Goal: Task Accomplishment & Management: Use online tool/utility

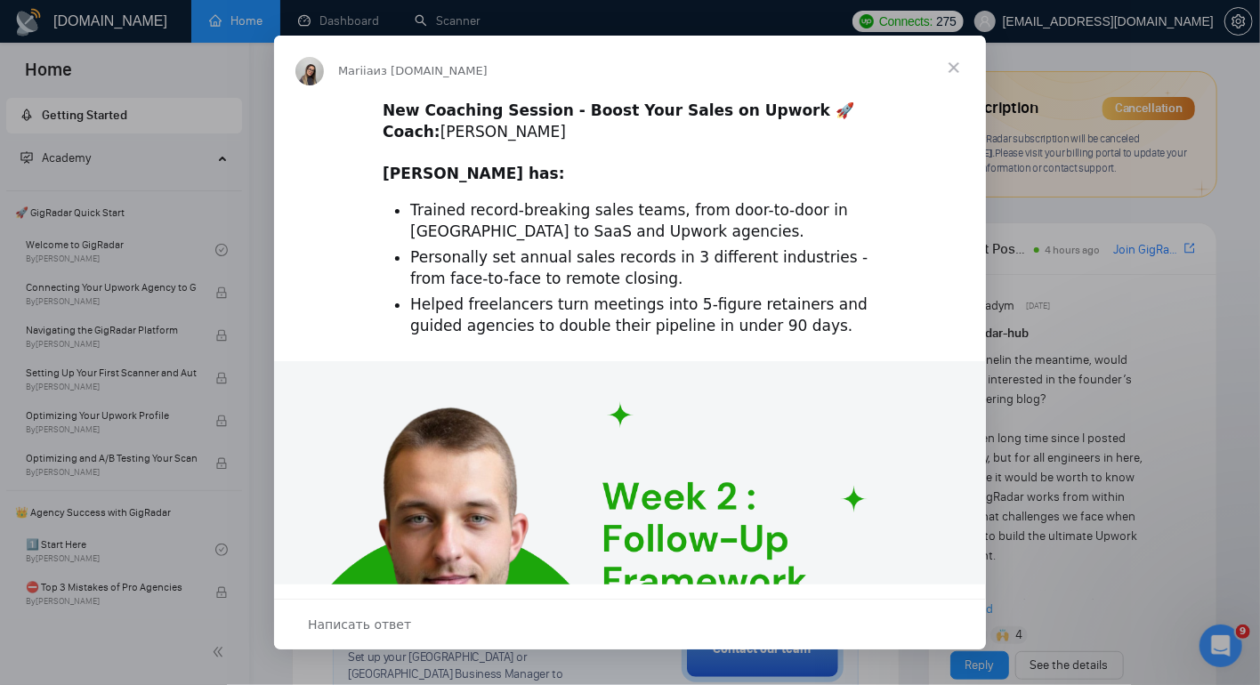
click at [953, 66] on span "Закрыть" at bounding box center [954, 68] width 64 height 64
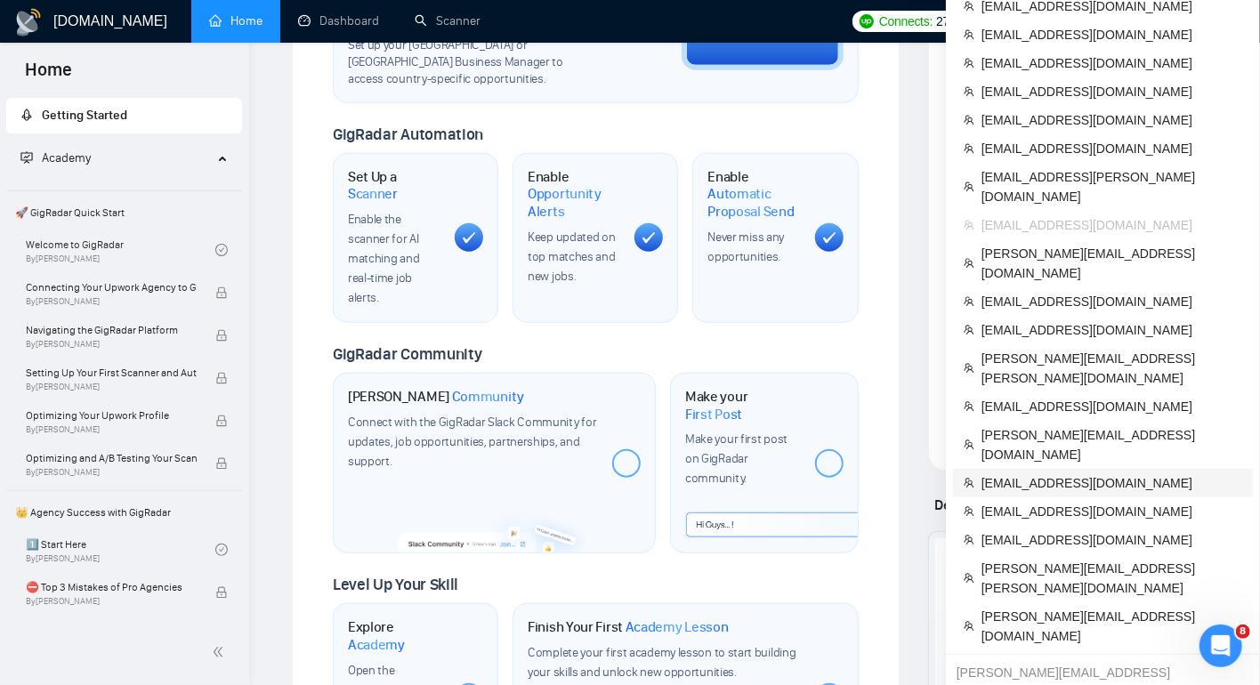
scroll to position [624, 0]
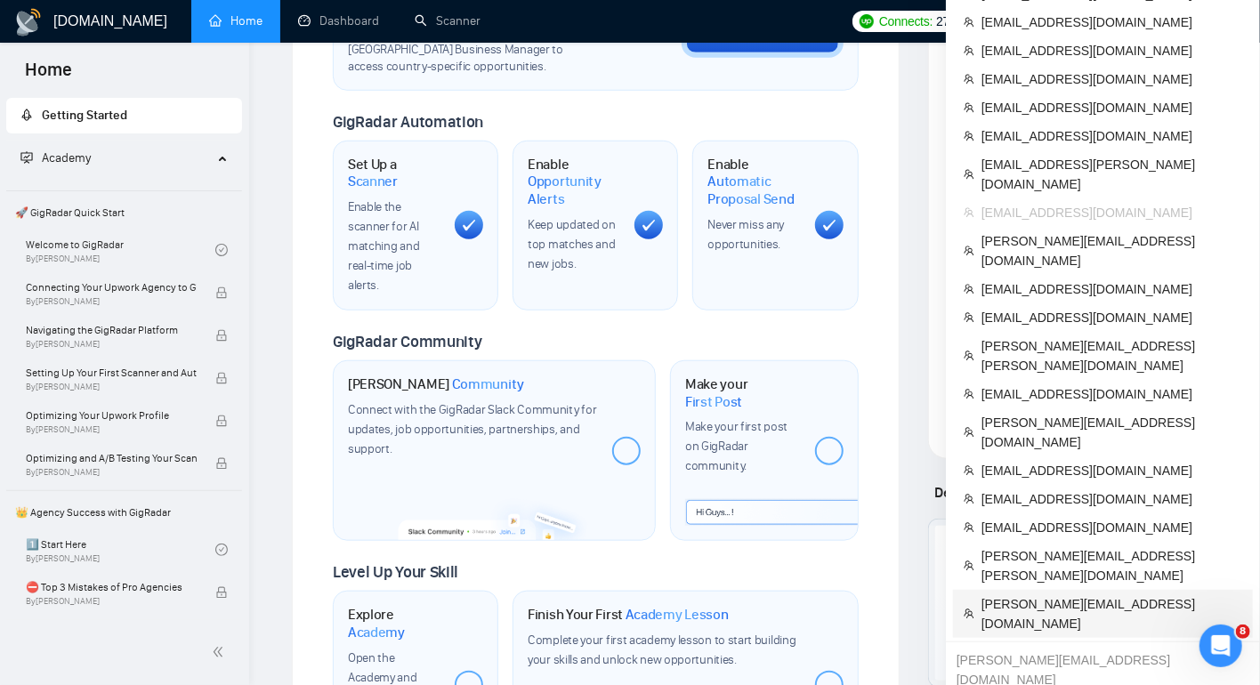
click at [1054, 594] on span "[PERSON_NAME][EMAIL_ADDRESS][DOMAIN_NAME]" at bounding box center [1111, 613] width 261 height 39
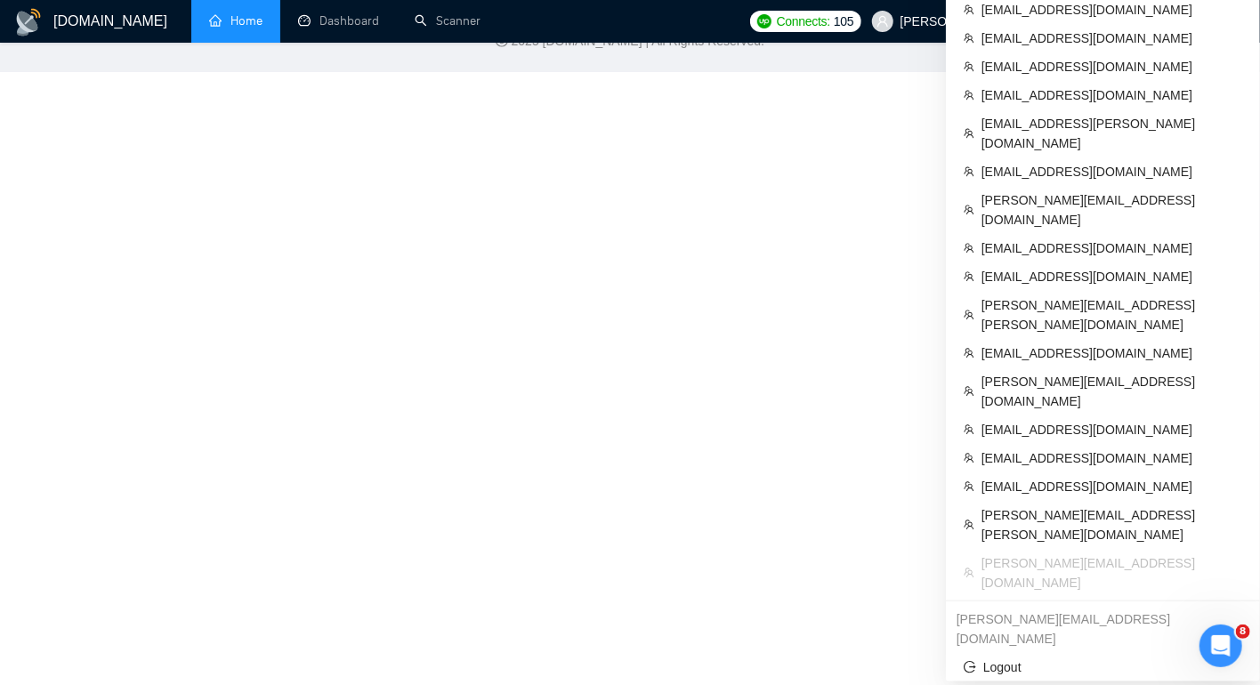
scroll to position [436, 0]
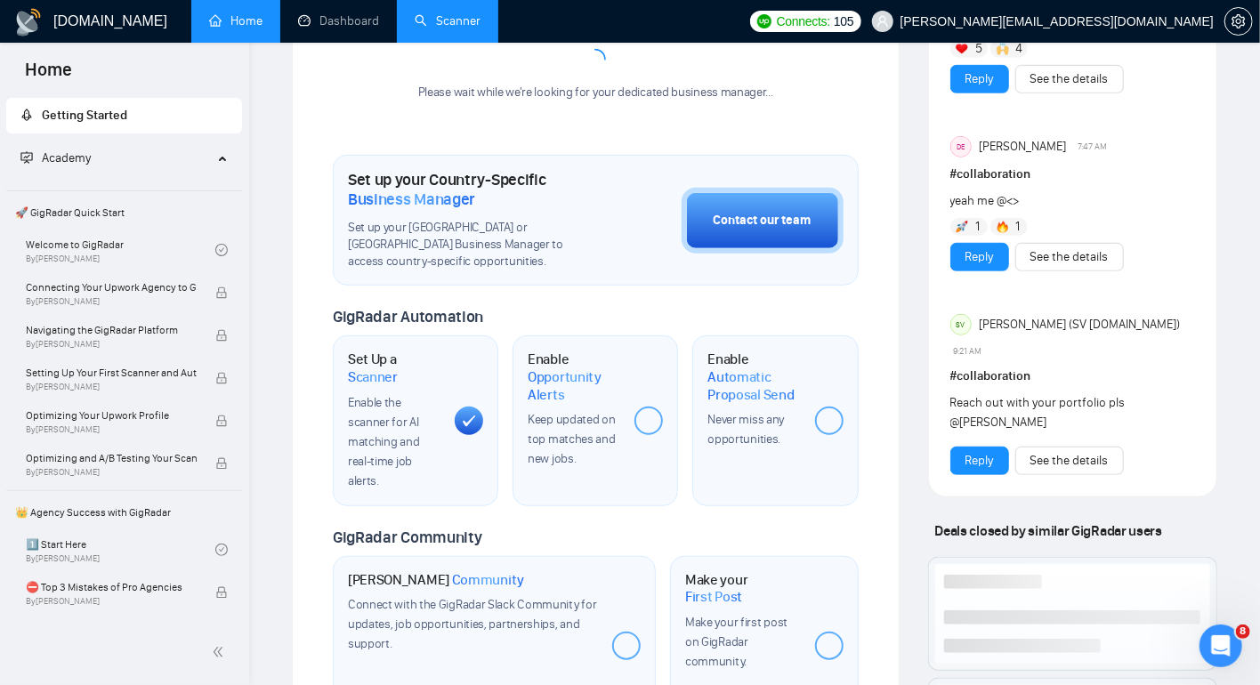
click at [455, 24] on link "Scanner" at bounding box center [448, 20] width 66 height 15
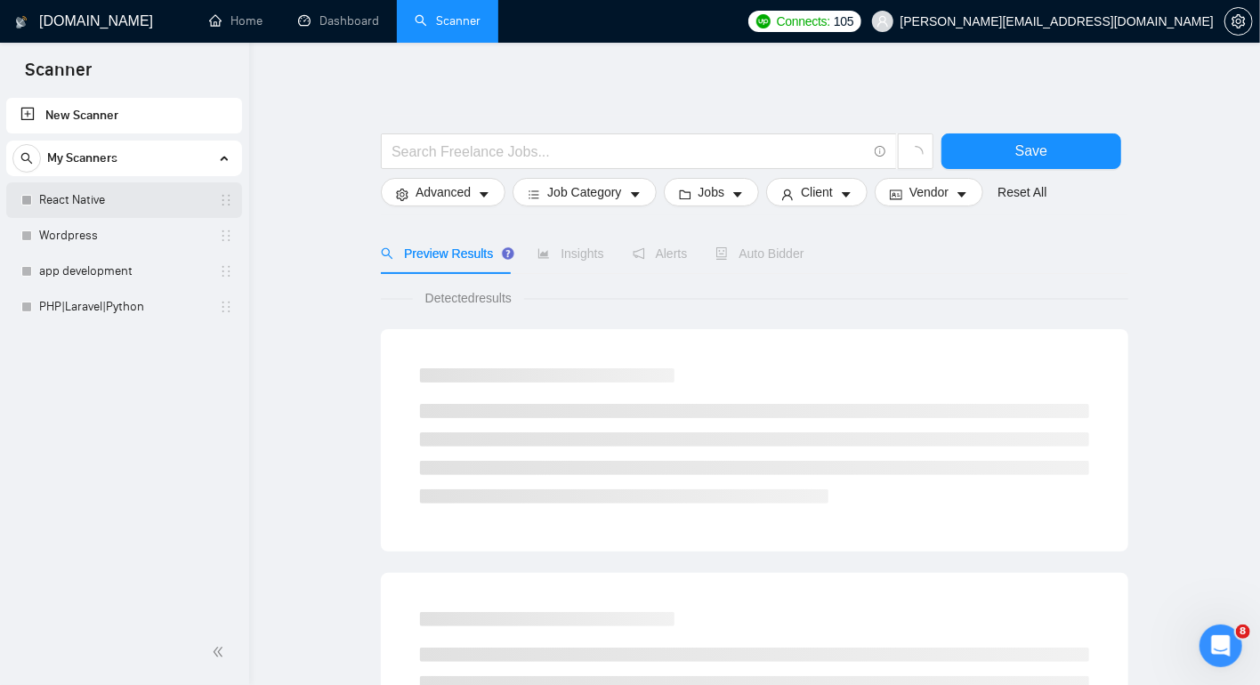
click at [109, 197] on link "React Native" at bounding box center [123, 200] width 169 height 36
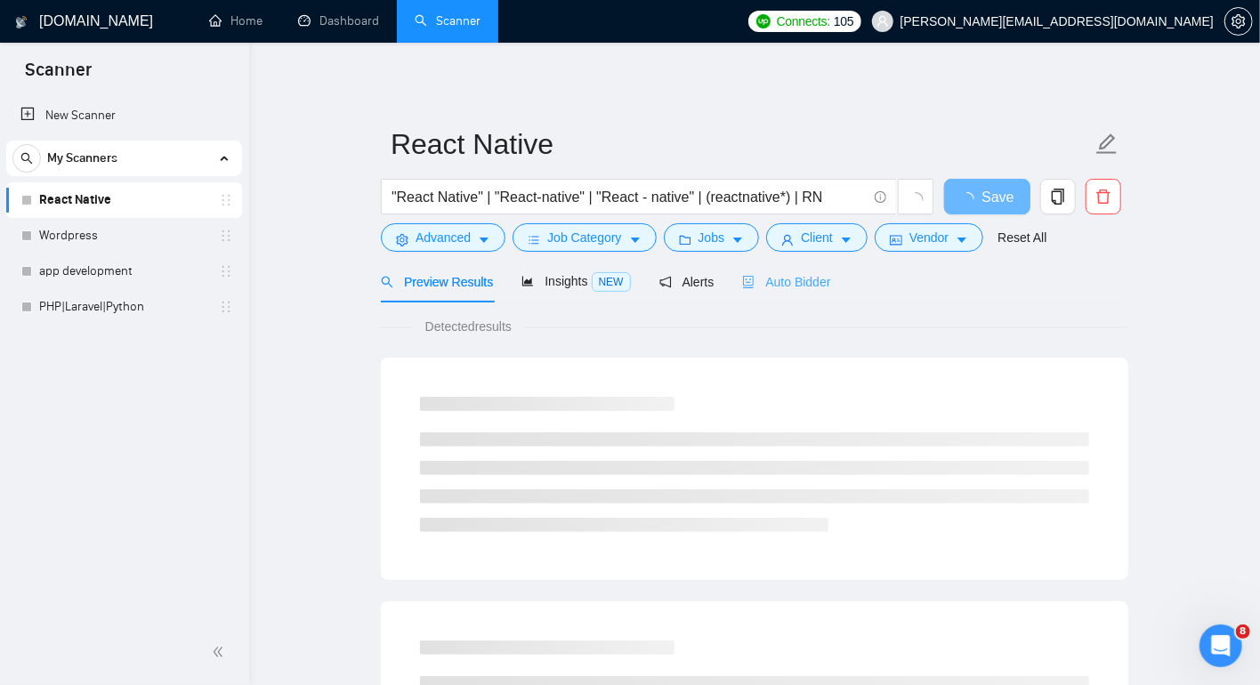
click at [793, 293] on div "Auto Bidder" at bounding box center [786, 282] width 88 height 42
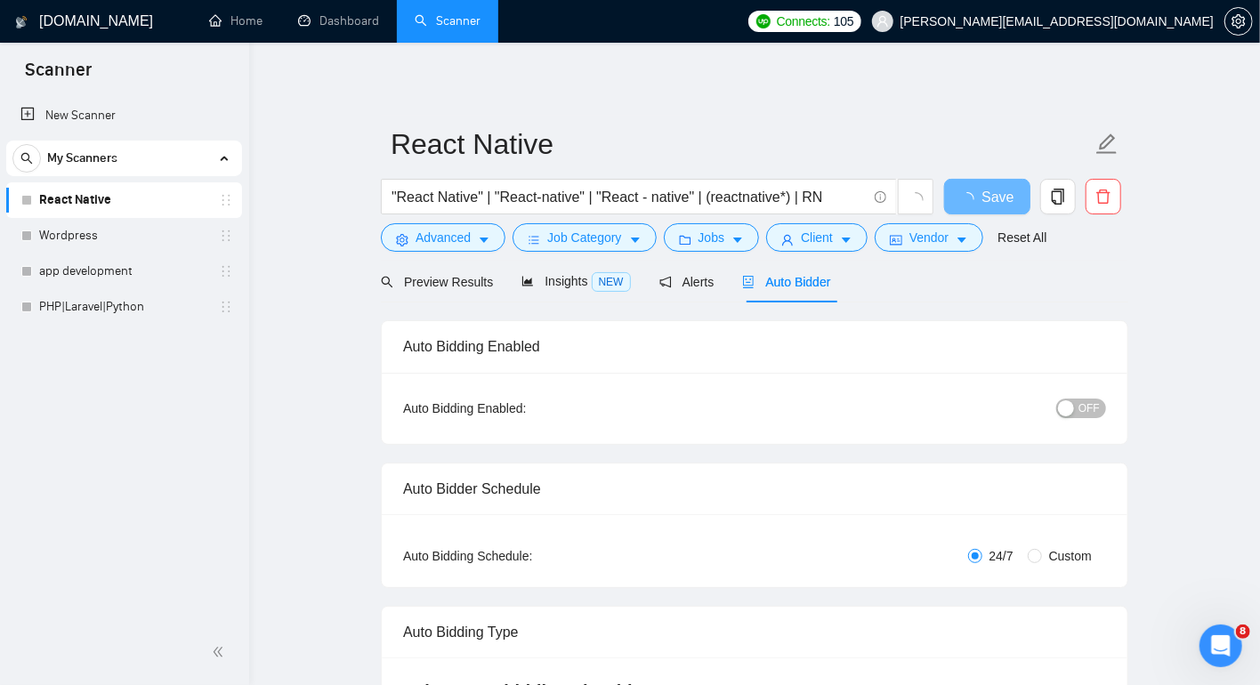
checkbox input "true"
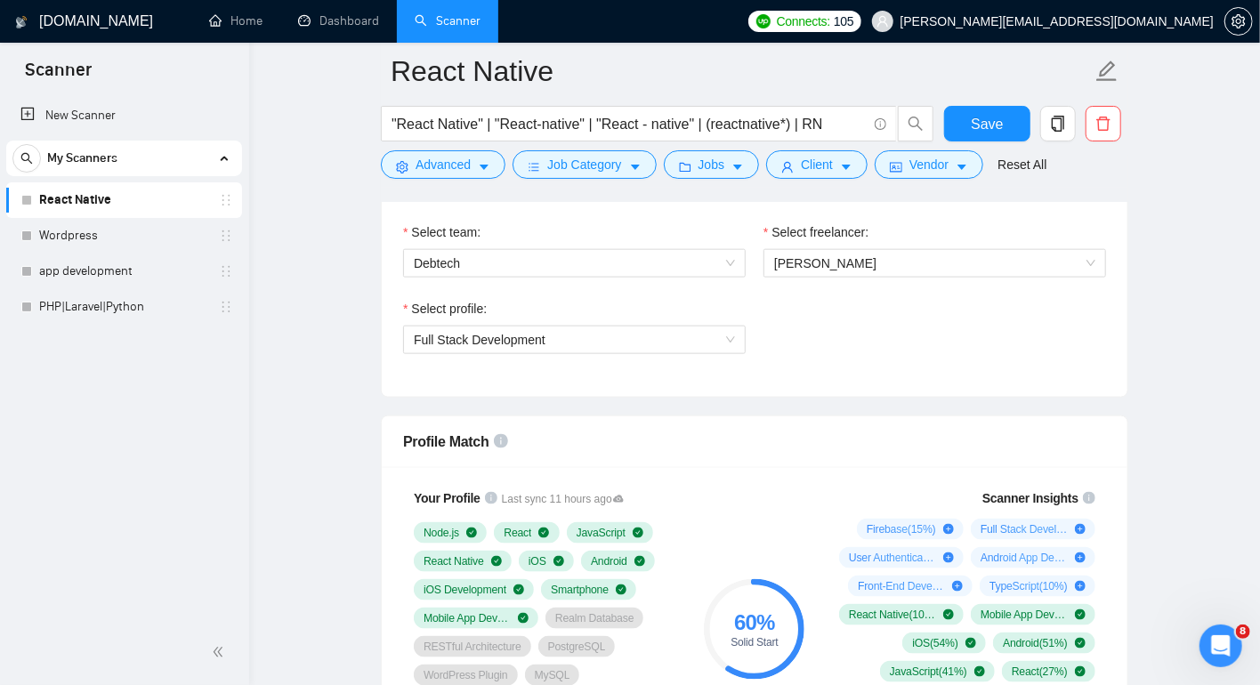
scroll to position [936, 0]
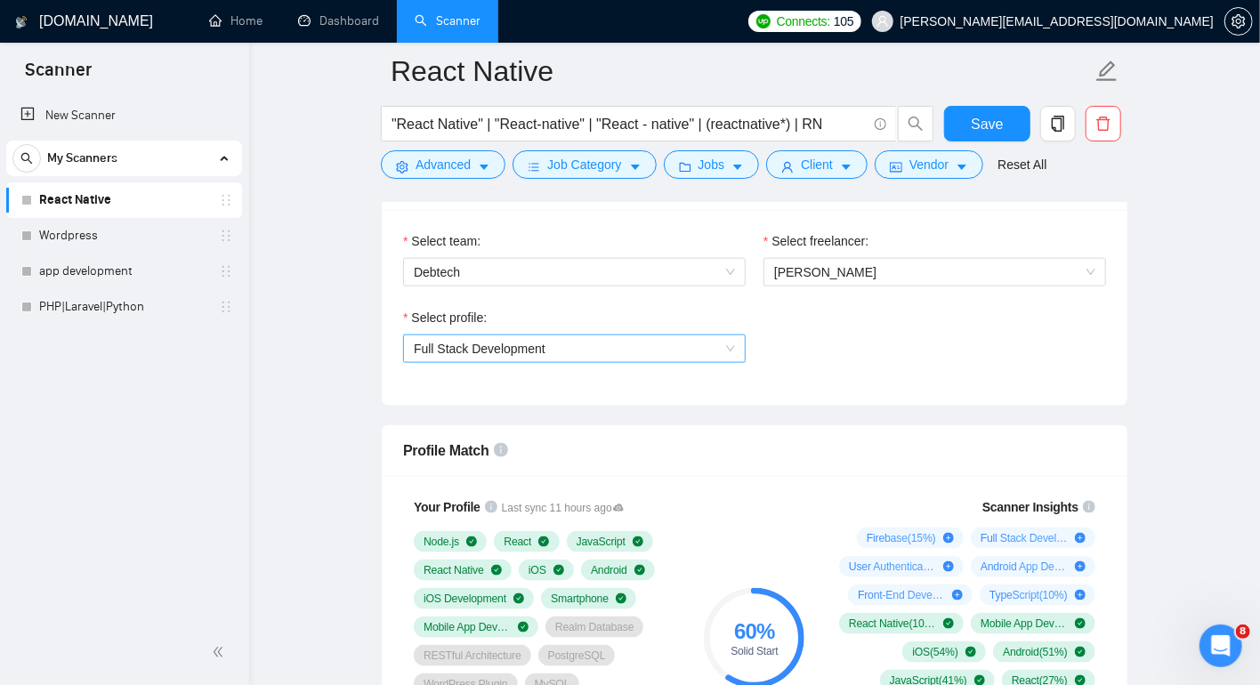
click at [704, 350] on span "Full Stack Development" at bounding box center [574, 348] width 321 height 27
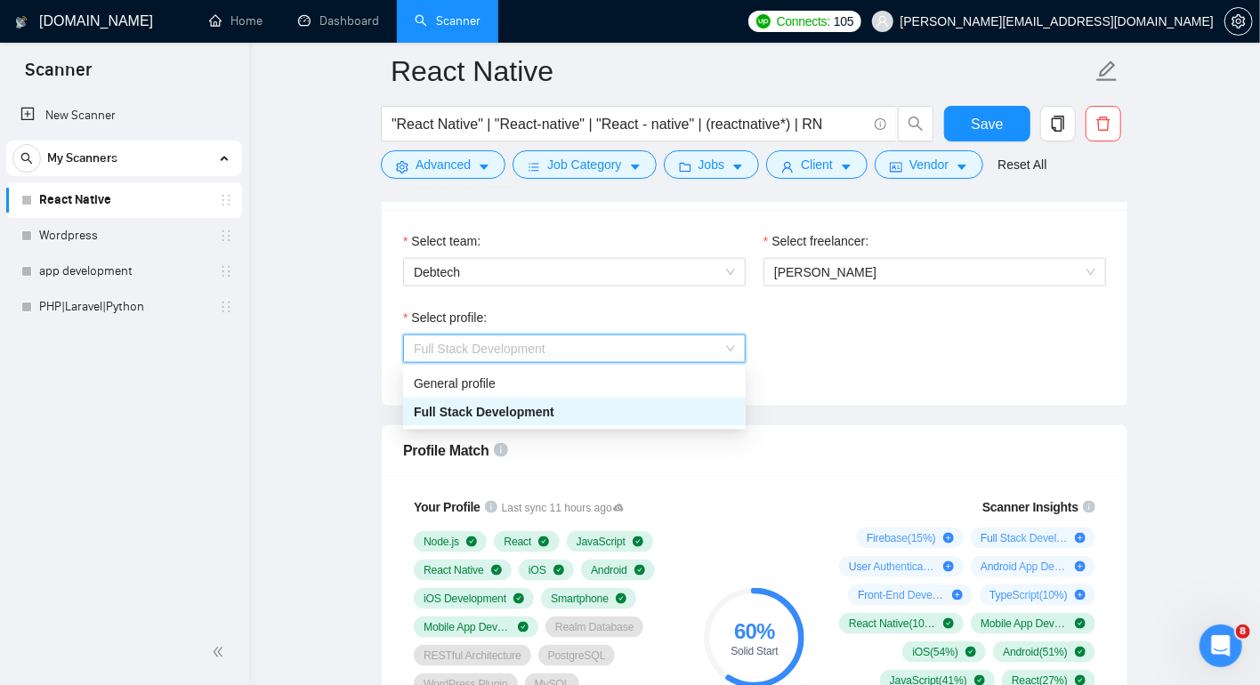
click at [861, 376] on div "Select profile: Full Stack Development" at bounding box center [754, 346] width 720 height 76
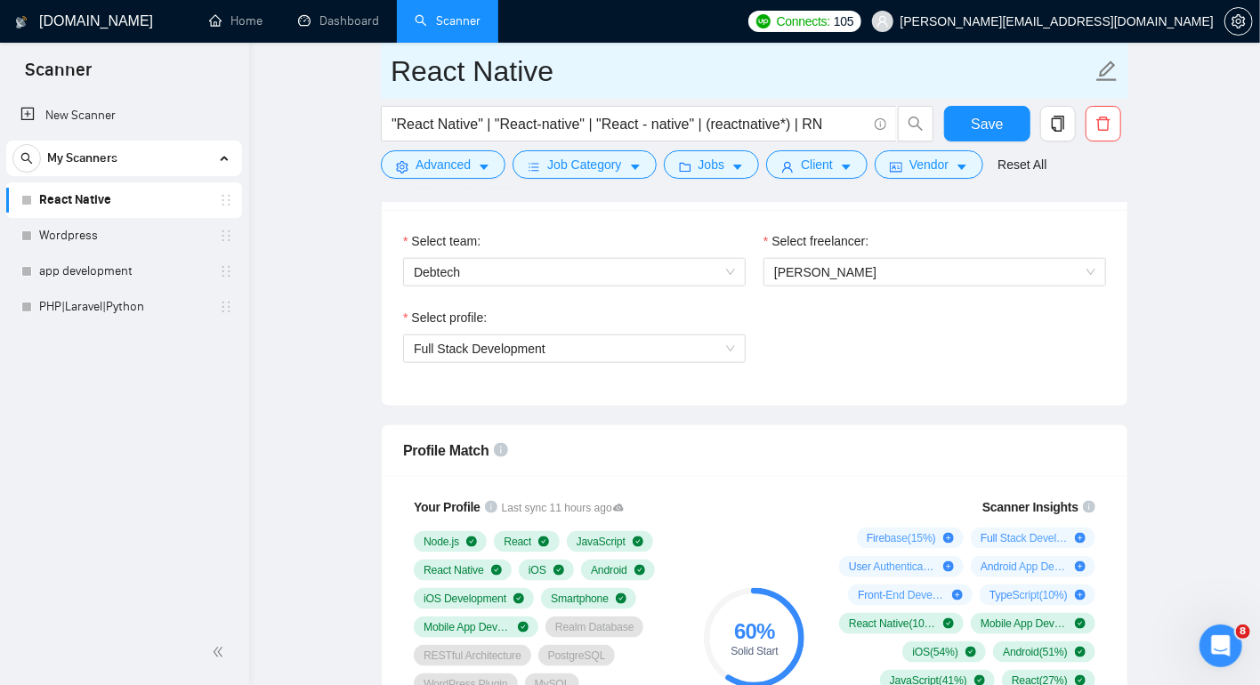
drag, startPoint x: 557, startPoint y: 74, endPoint x: 396, endPoint y: 81, distance: 161.2
click at [396, 81] on input "React Native" at bounding box center [740, 71] width 701 height 44
click at [525, 73] on input "React Native" at bounding box center [740, 71] width 701 height 44
drag, startPoint x: 552, startPoint y: 76, endPoint x: 380, endPoint y: 84, distance: 172.7
click at [381, 84] on span "React Native" at bounding box center [754, 71] width 747 height 56
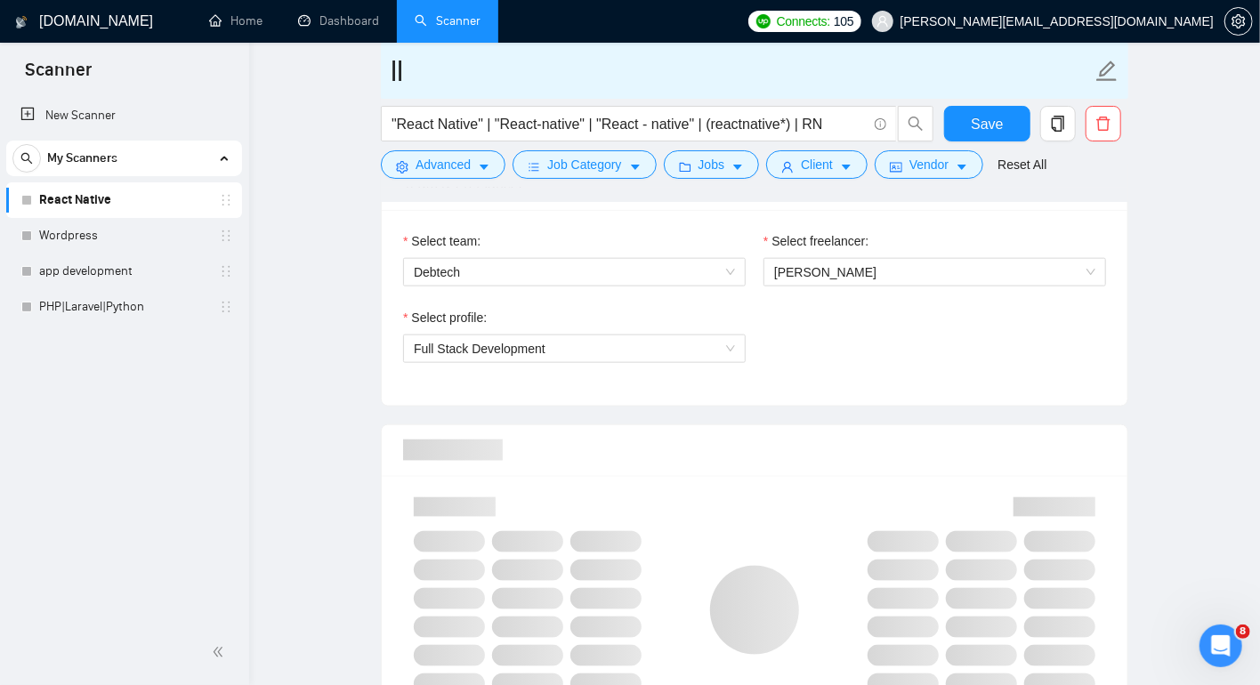
type input "ll"
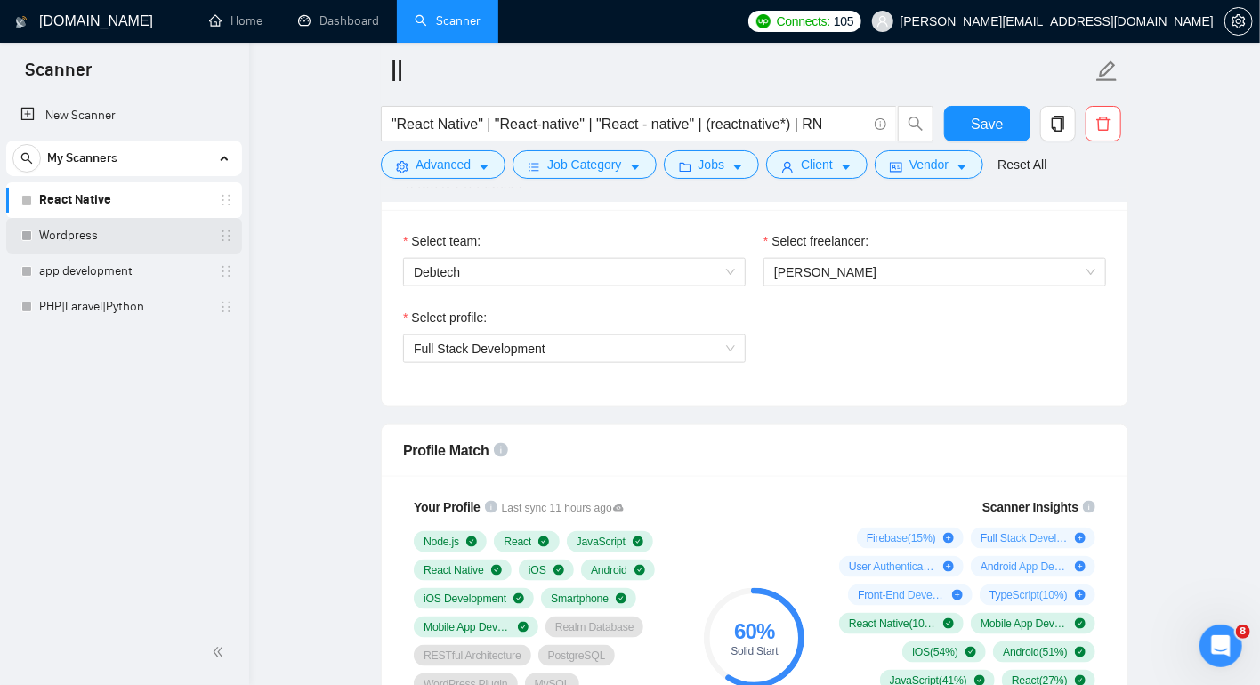
click at [82, 240] on link "Wordpress" at bounding box center [123, 236] width 169 height 36
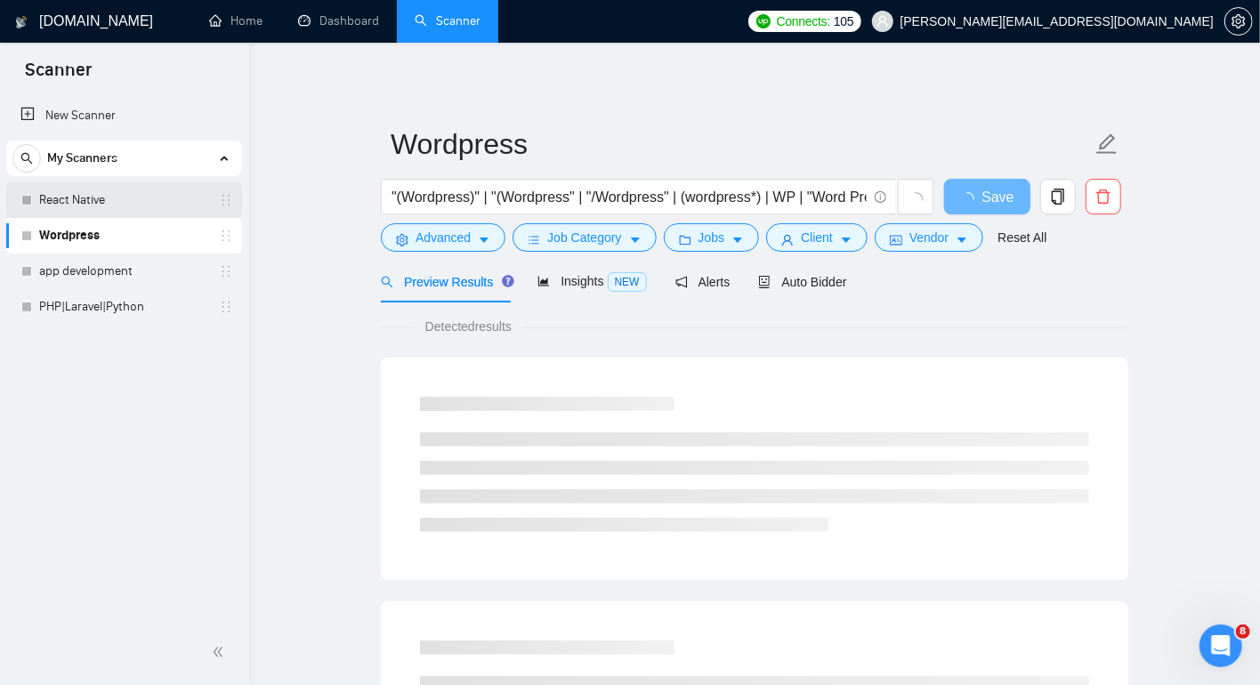
drag, startPoint x: 138, startPoint y: 204, endPoint x: 153, endPoint y: 215, distance: 19.0
click at [138, 204] on link "React Native" at bounding box center [123, 200] width 169 height 36
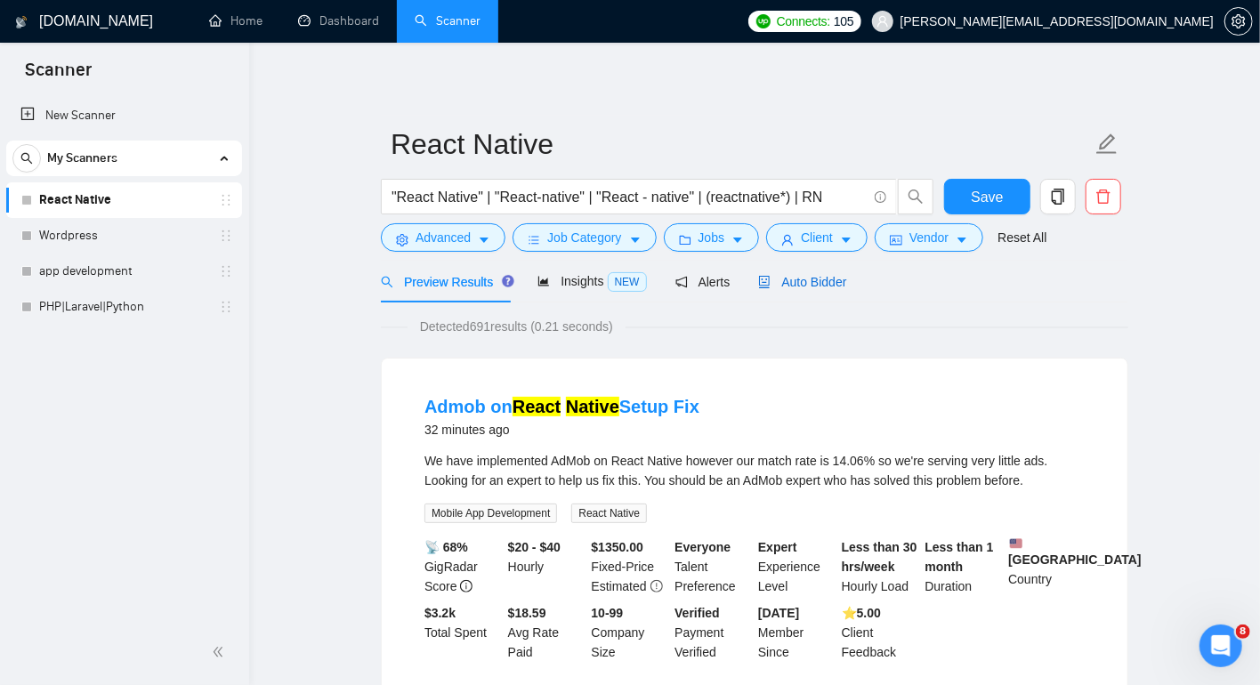
click at [798, 286] on span "Auto Bidder" at bounding box center [802, 282] width 88 height 14
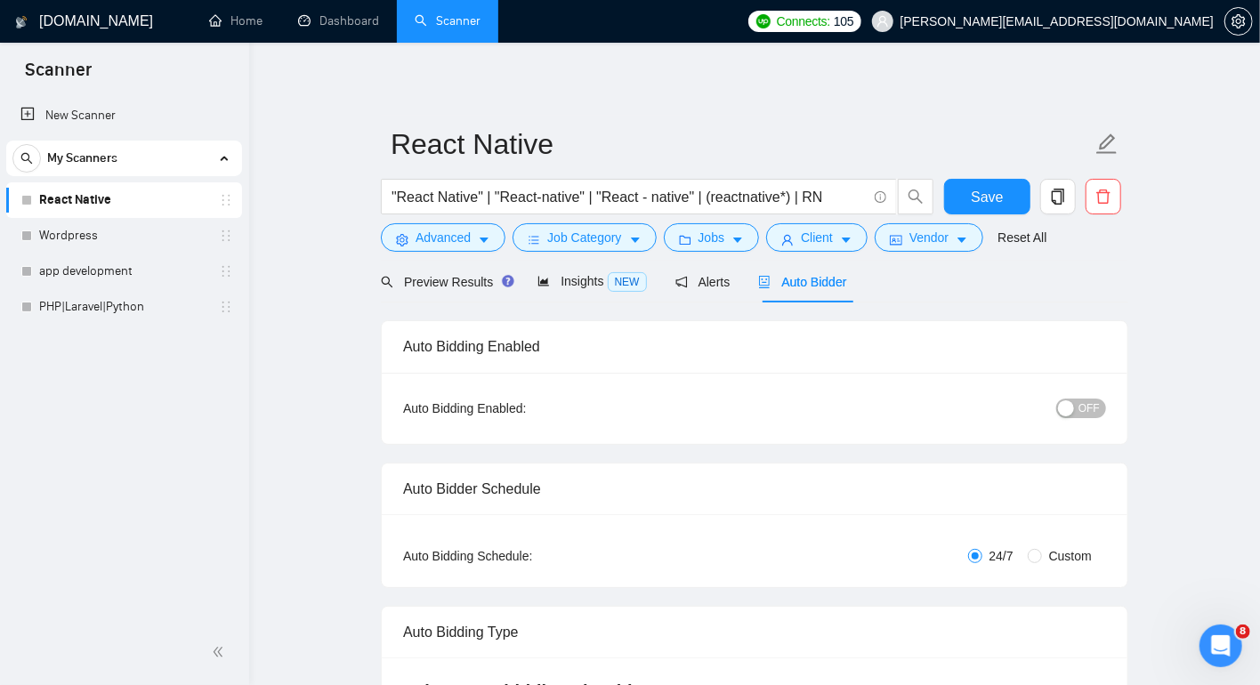
checkbox input "true"
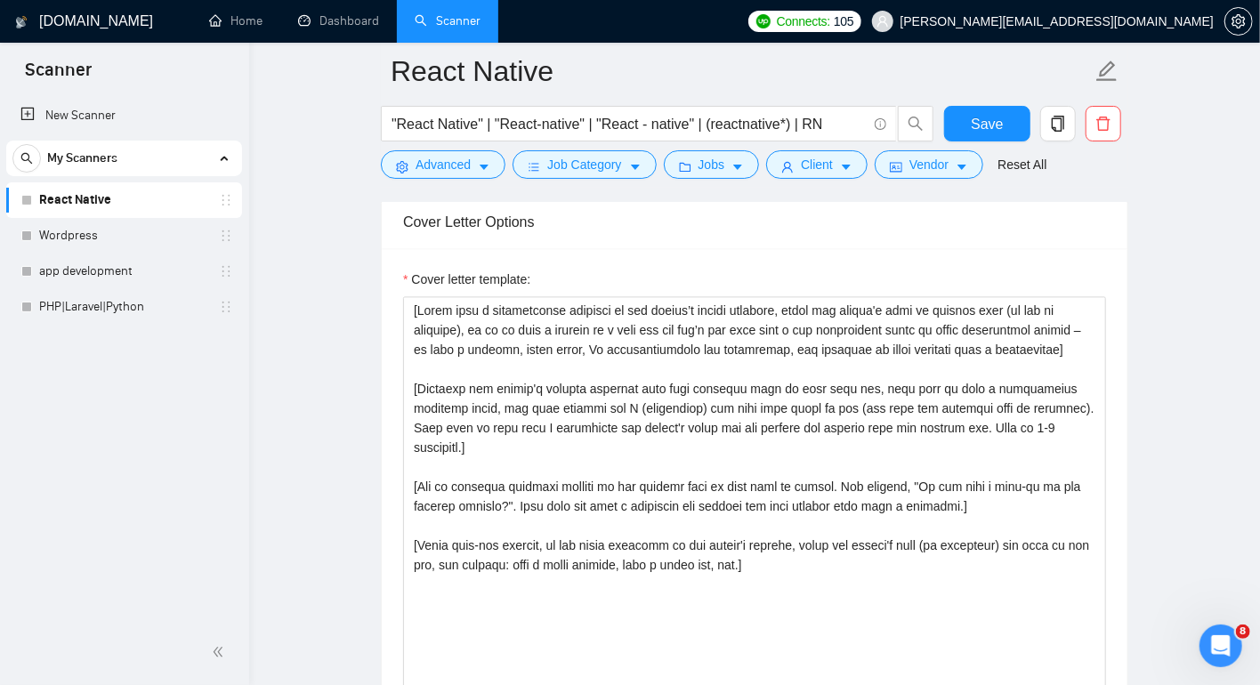
scroll to position [1915, 0]
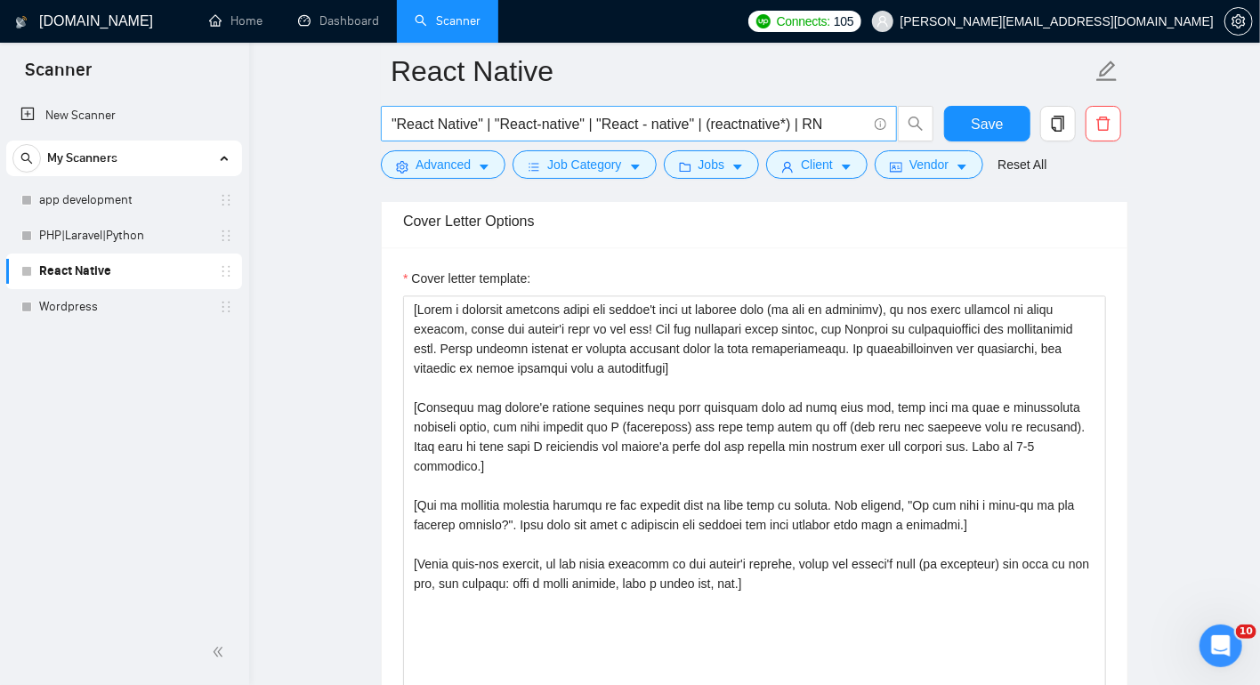
click at [592, 123] on input ""React Native" | "React-native" | "React - native" | (reactnative*) | RN" at bounding box center [628, 124] width 475 height 22
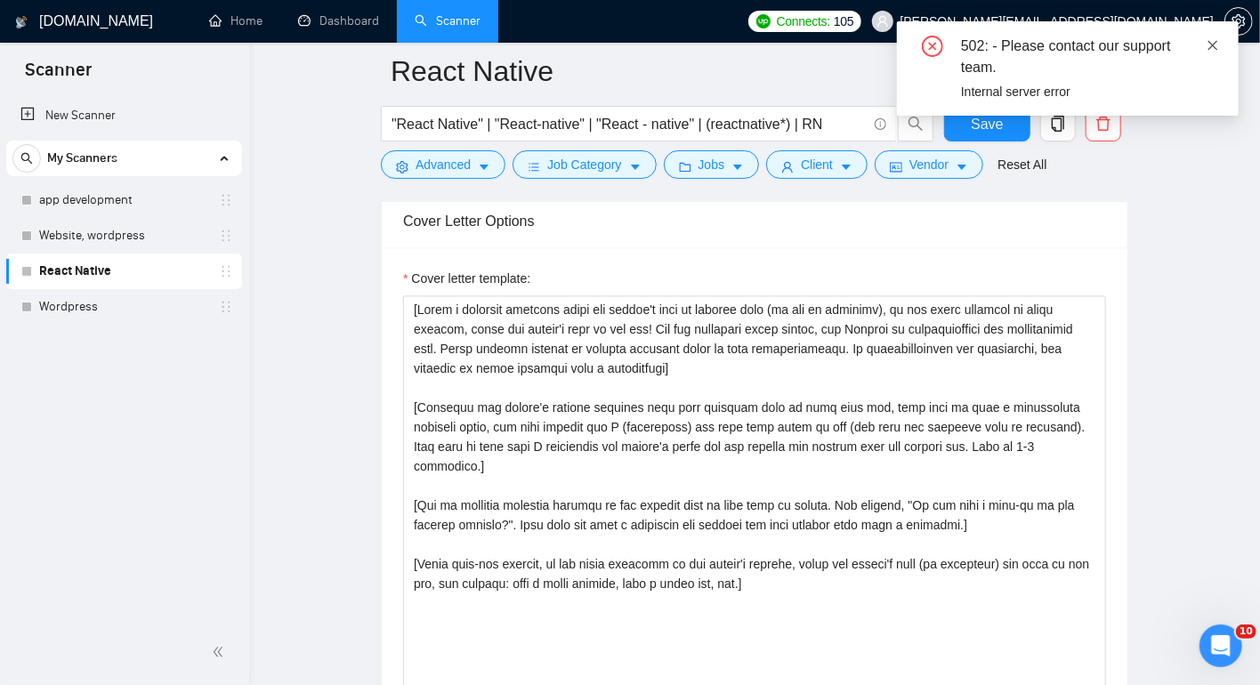
click at [1219, 44] on icon "close" at bounding box center [1212, 45] width 12 height 12
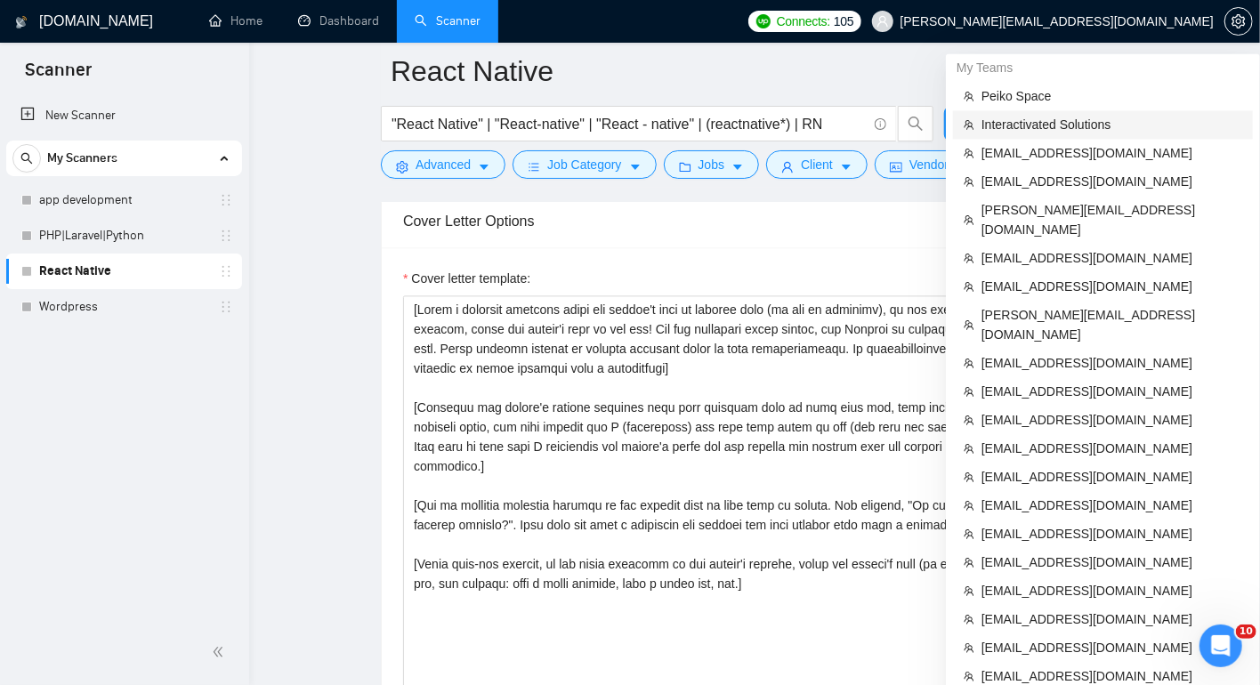
click at [1062, 112] on li "Interactivated Solutions" at bounding box center [1103, 124] width 300 height 28
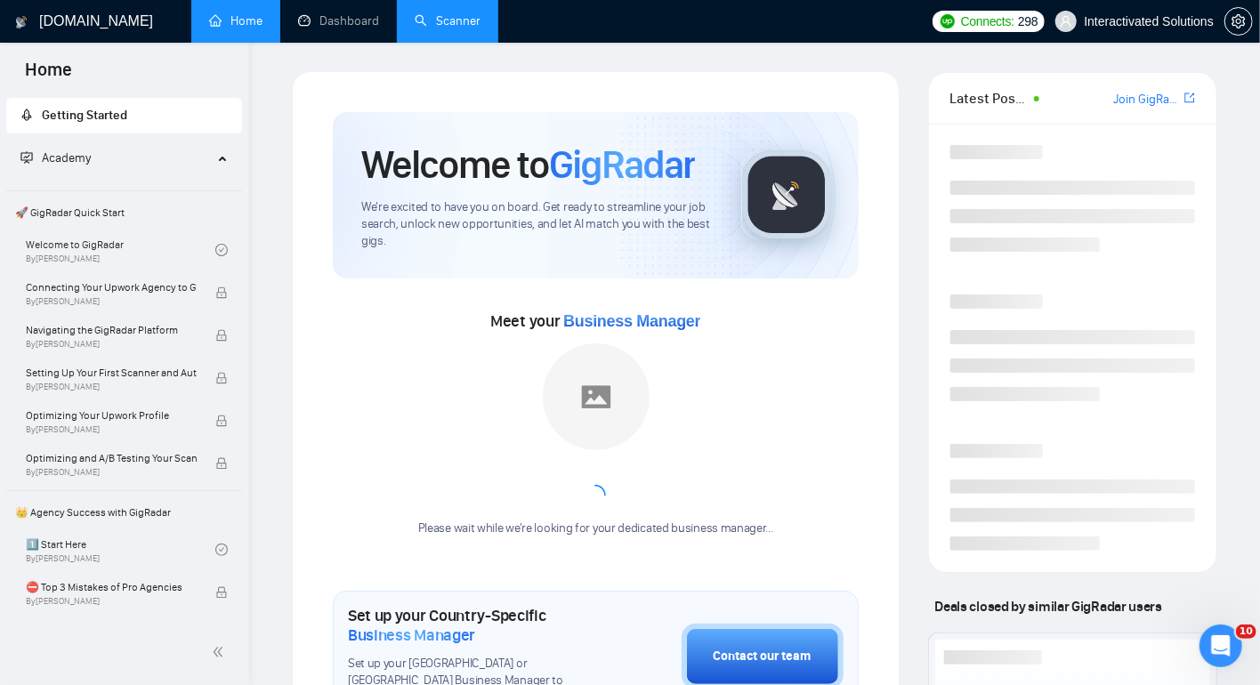
click at [457, 20] on link "Scanner" at bounding box center [448, 20] width 66 height 15
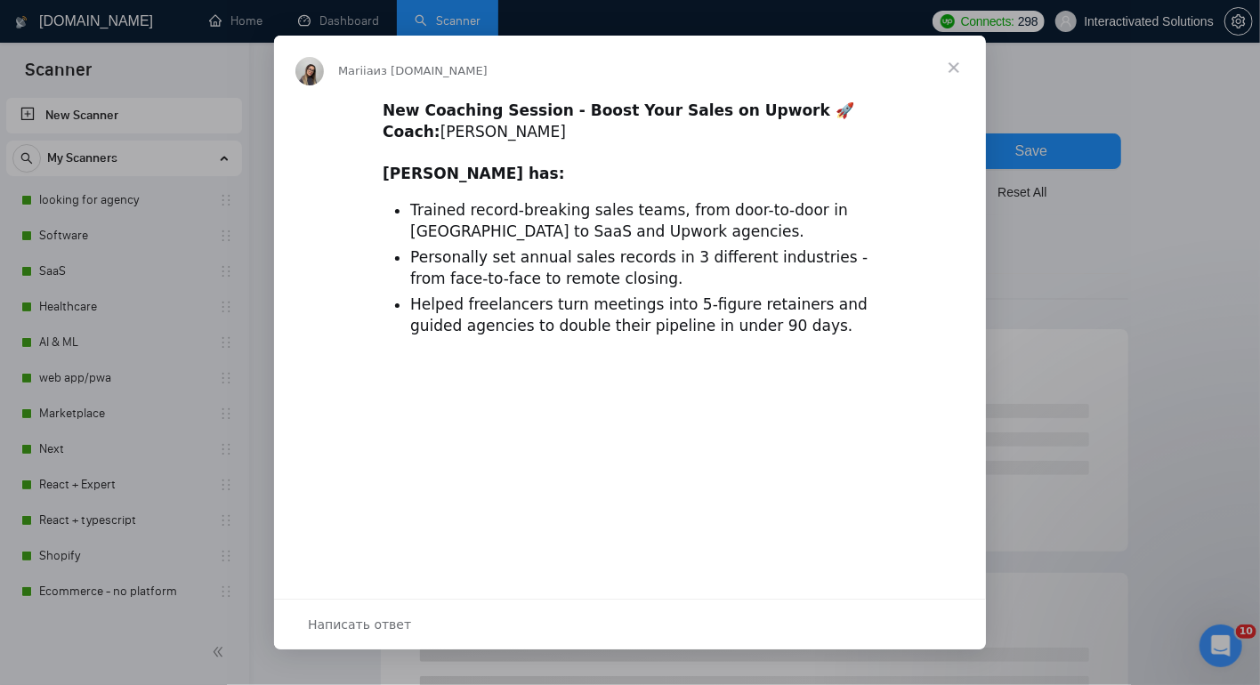
click at [139, 201] on div "Мессенджер Intercom" at bounding box center [630, 342] width 1260 height 685
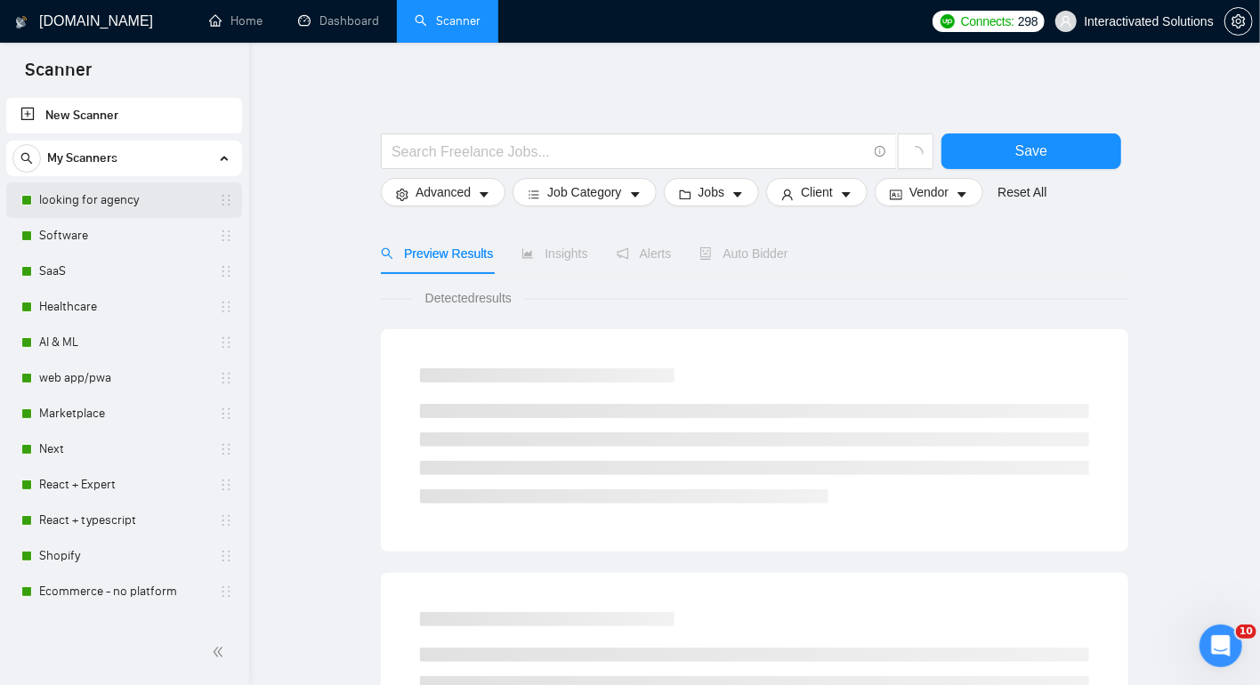
click at [63, 192] on link "looking for agency" at bounding box center [123, 200] width 169 height 36
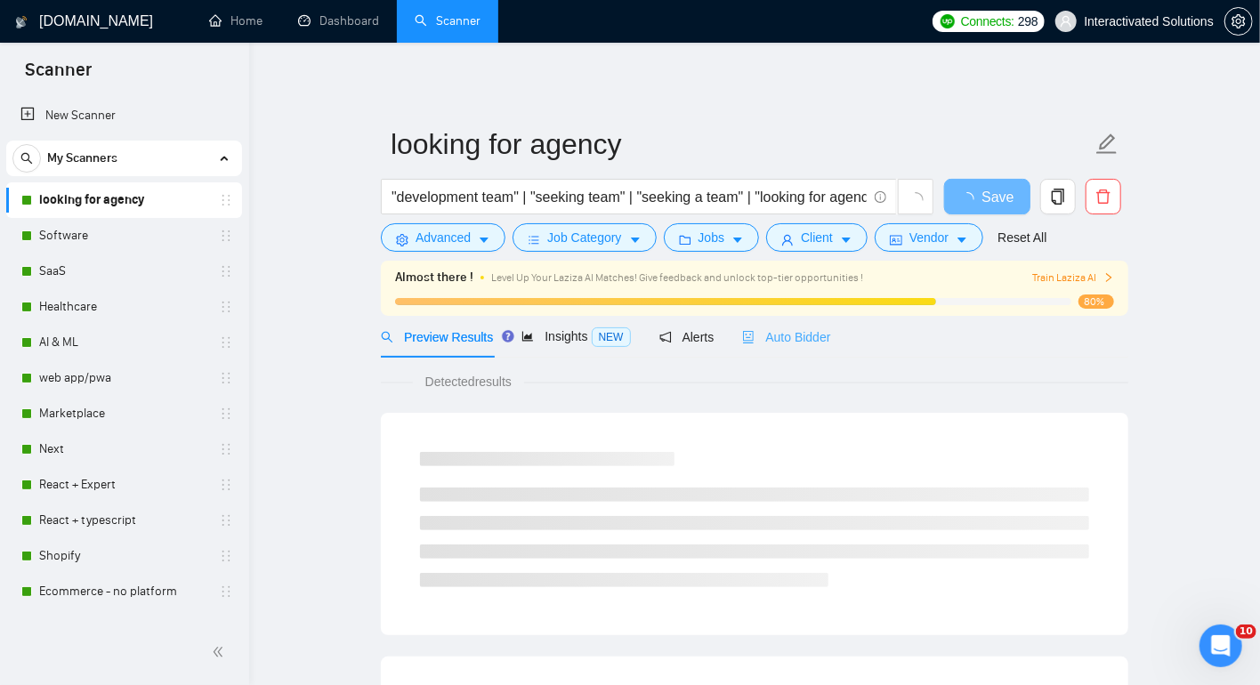
click at [808, 347] on div "Auto Bidder" at bounding box center [786, 337] width 88 height 42
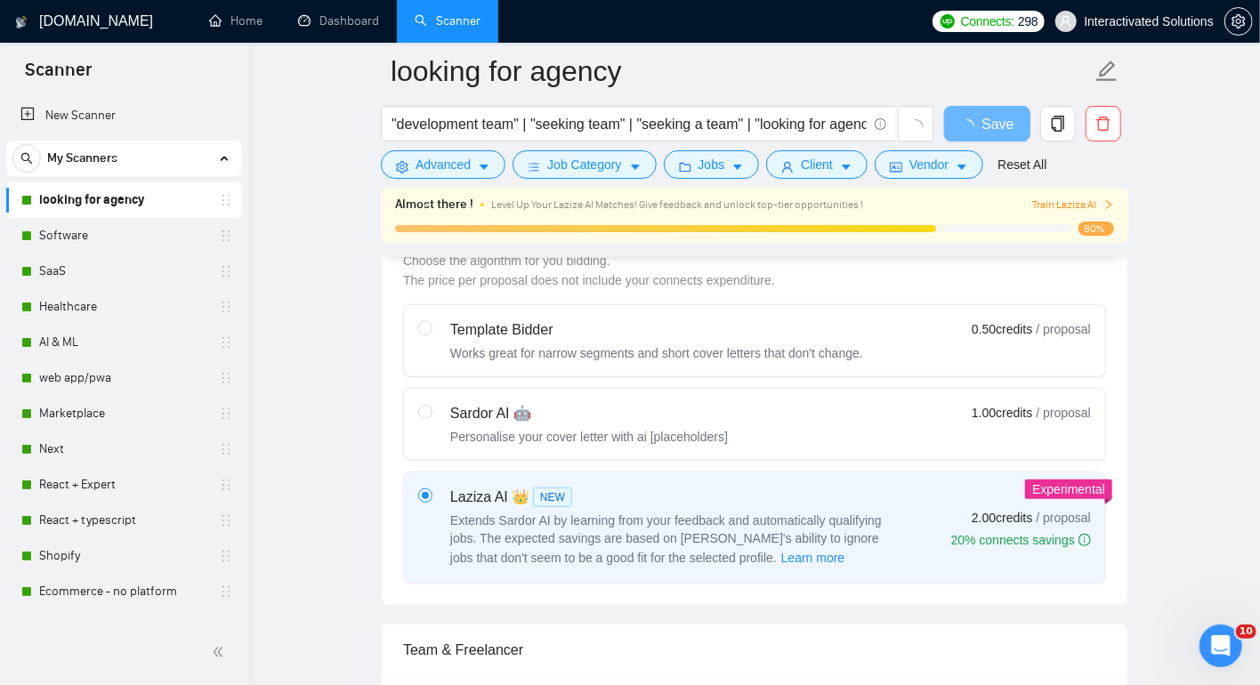
scroll to position [528, 0]
